Goal: Task Accomplishment & Management: Manage account settings

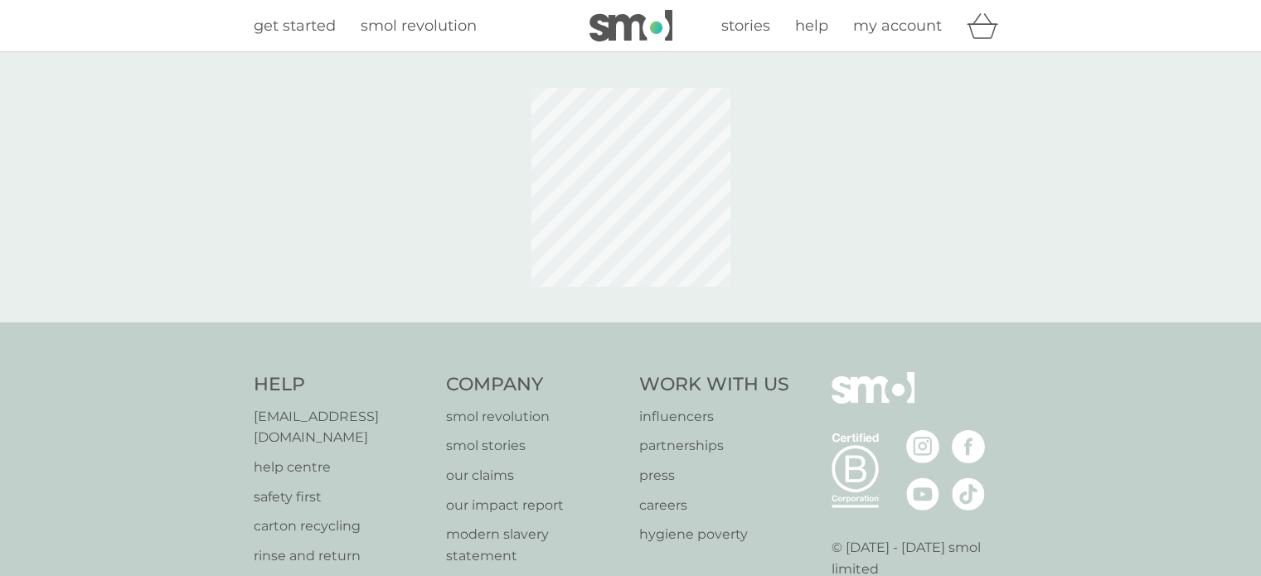
click at [746, 218] on div at bounding box center [631, 187] width 423 height 224
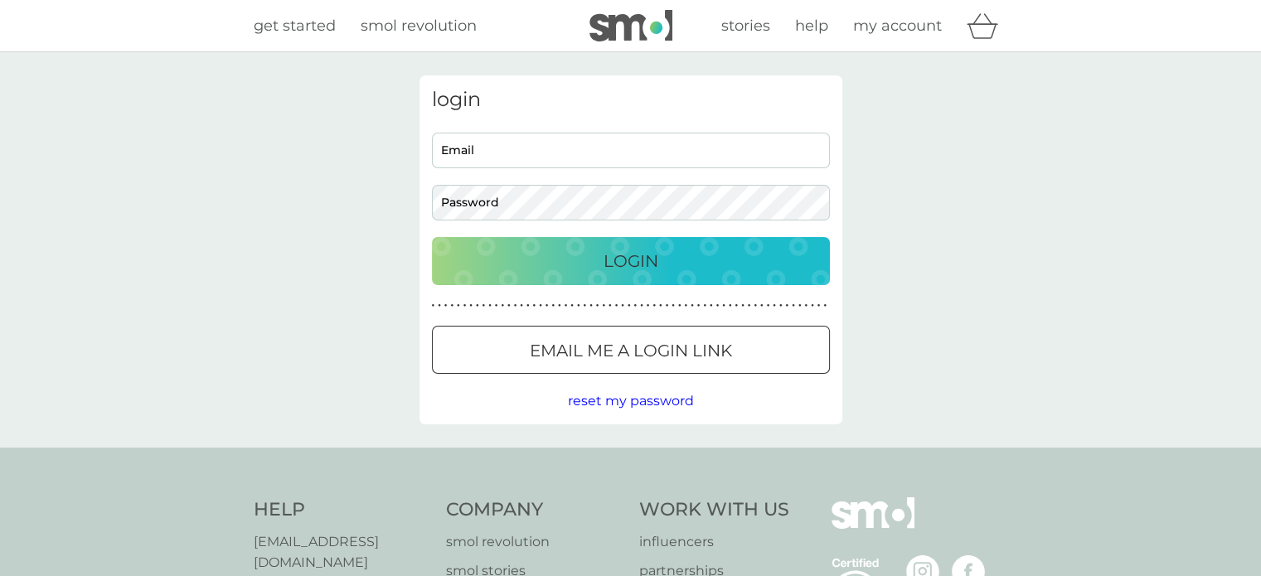
type input "[PERSON_NAME][EMAIL_ADDRESS][DOMAIN_NAME]"
click at [631, 257] on p "Login" at bounding box center [631, 261] width 55 height 27
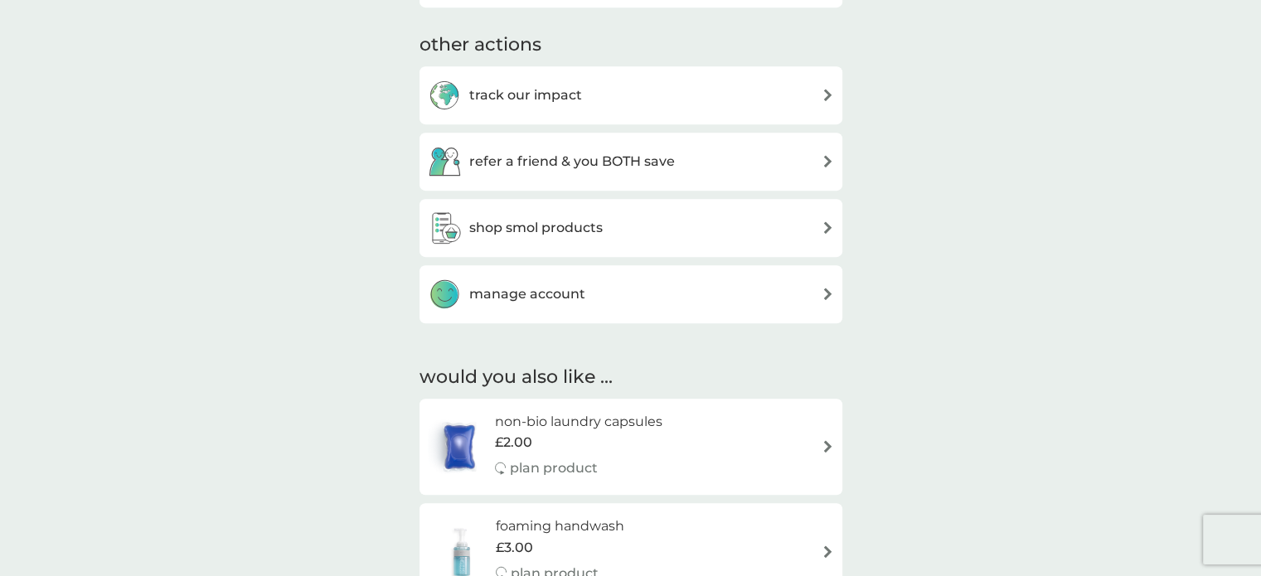
scroll to position [829, 0]
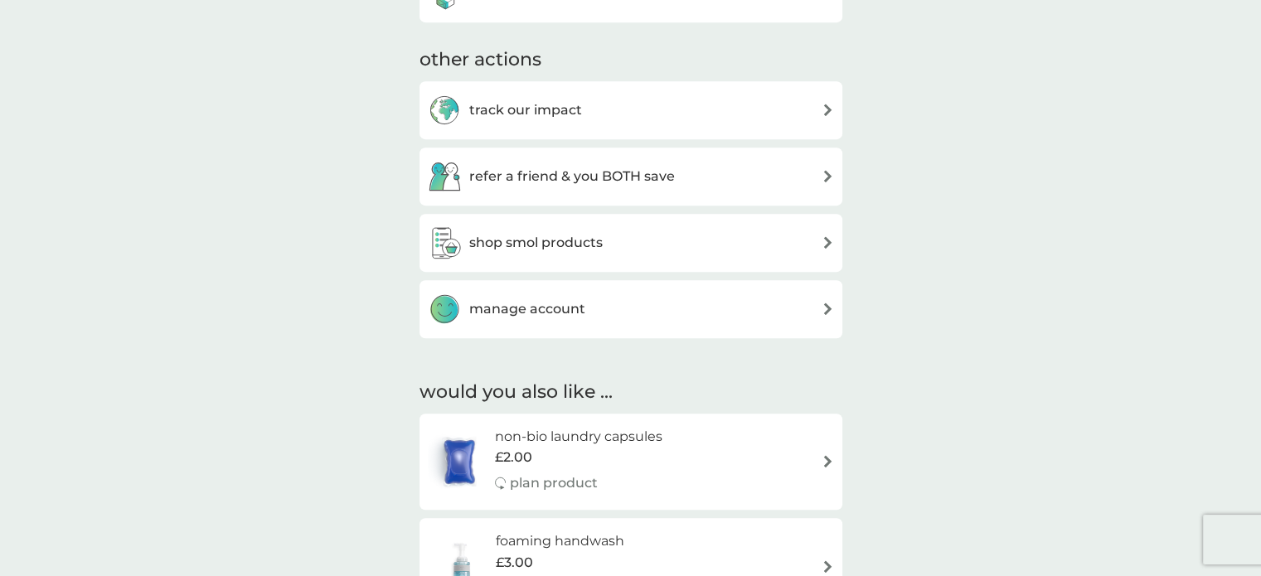
click at [823, 308] on img at bounding box center [828, 309] width 12 height 12
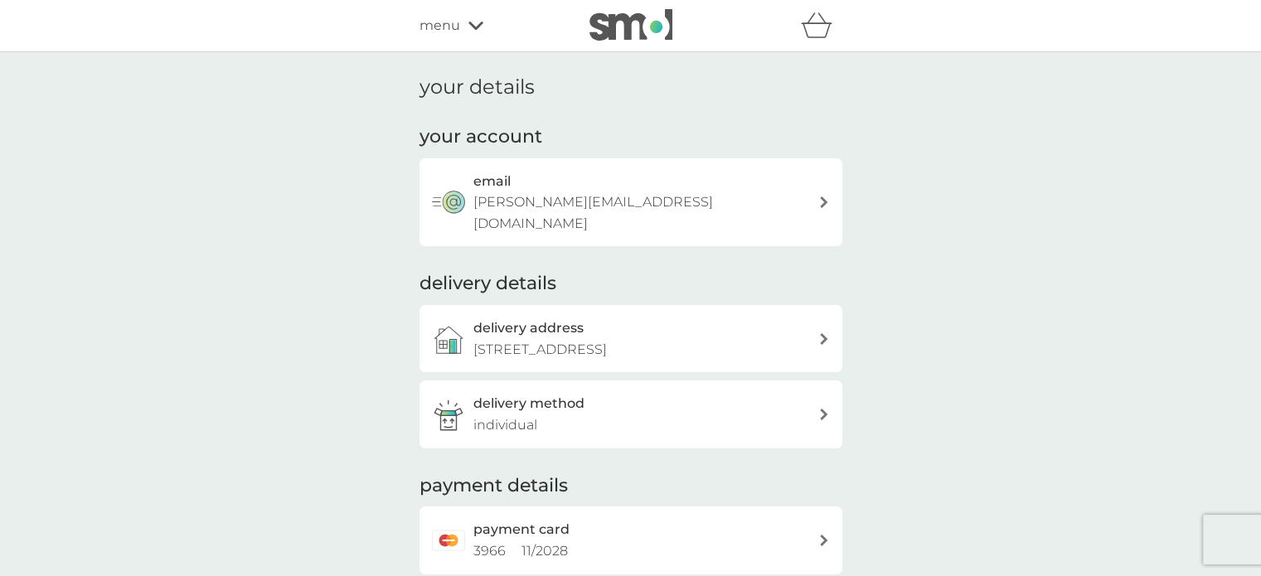
click at [628, 201] on p "[PERSON_NAME][EMAIL_ADDRESS][DOMAIN_NAME]" at bounding box center [645, 213] width 345 height 42
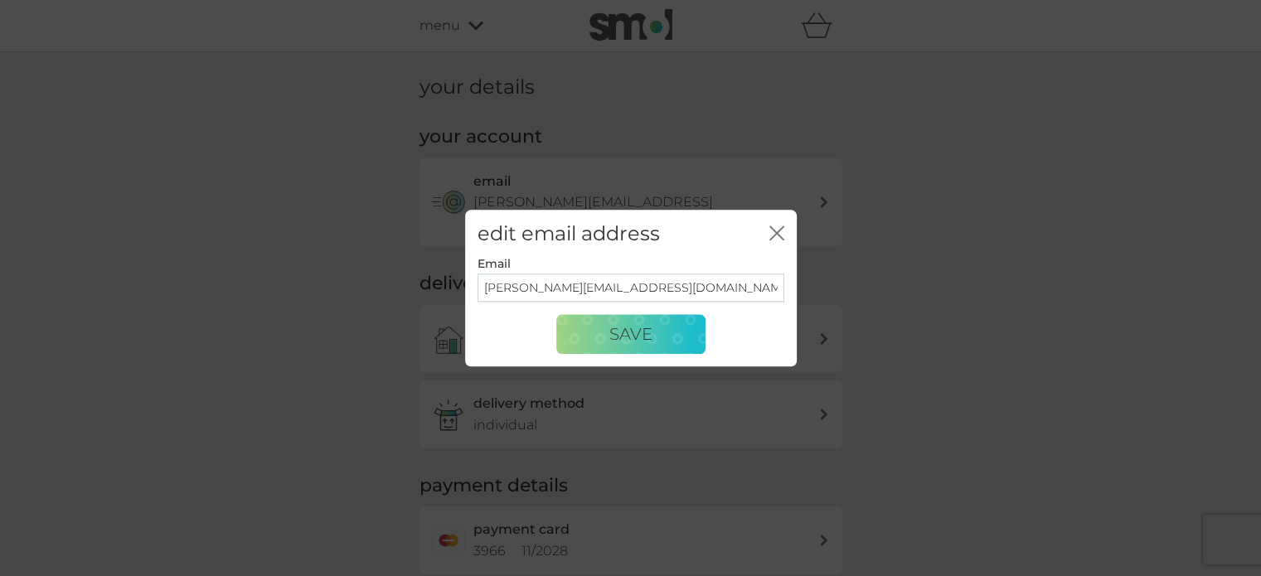
click at [639, 288] on input "[PERSON_NAME][EMAIL_ADDRESS][DOMAIN_NAME]" at bounding box center [631, 288] width 307 height 28
type input "s"
type input "shirleygirly11@gmail.com"
click at [628, 331] on span "Save" at bounding box center [630, 334] width 43 height 20
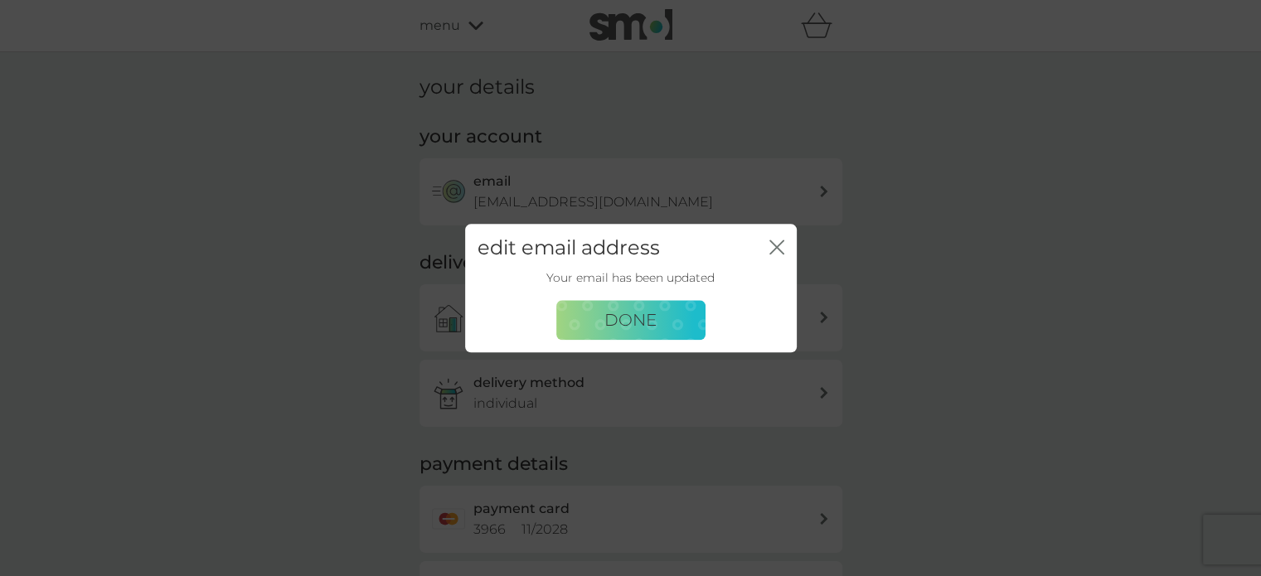
click at [773, 245] on icon "close" at bounding box center [773, 246] width 7 height 13
